Goal: Task Accomplishment & Management: Use online tool/utility

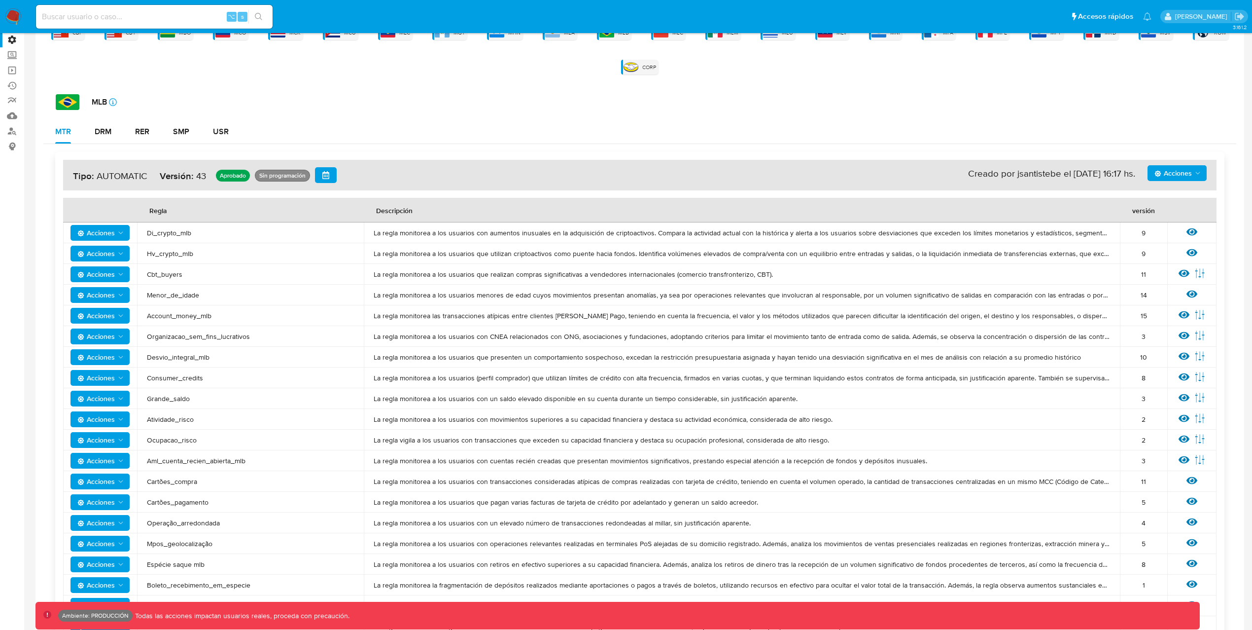
scroll to position [71, 0]
click at [18, 71] on link "Operaciones masivas" at bounding box center [58, 70] width 117 height 15
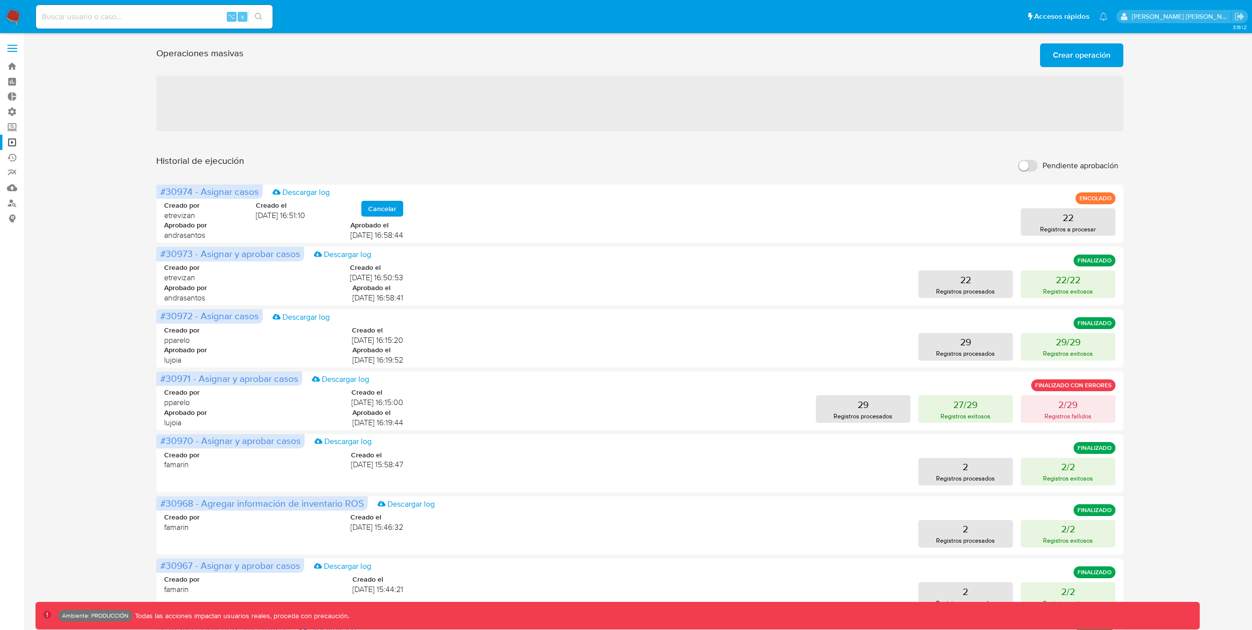
click at [1097, 56] on span "Crear operación" at bounding box center [1082, 55] width 58 height 22
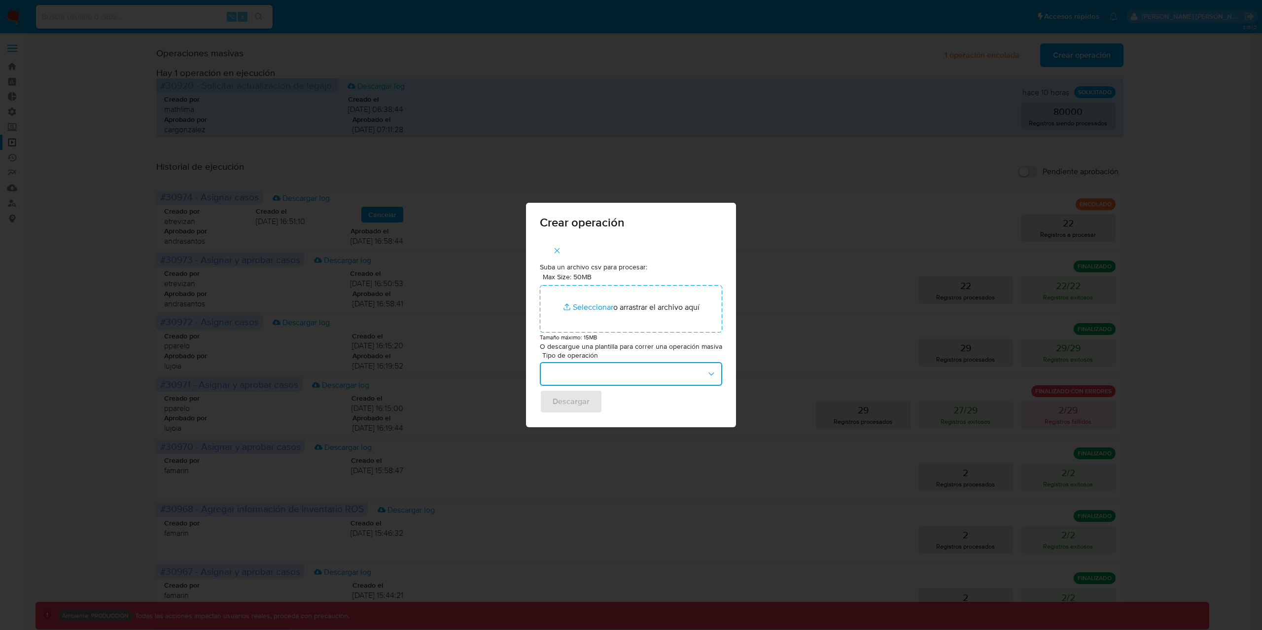
click at [627, 378] on button "button" at bounding box center [631, 374] width 182 height 24
click at [1186, 165] on div "Crear operación Suba un archivo csv para procesar: Max Size: 50MB Seleccionar a…" at bounding box center [631, 315] width 1262 height 630
click at [556, 249] on icon "button" at bounding box center [557, 247] width 5 height 5
